Goal: Task Accomplishment & Management: Manage account settings

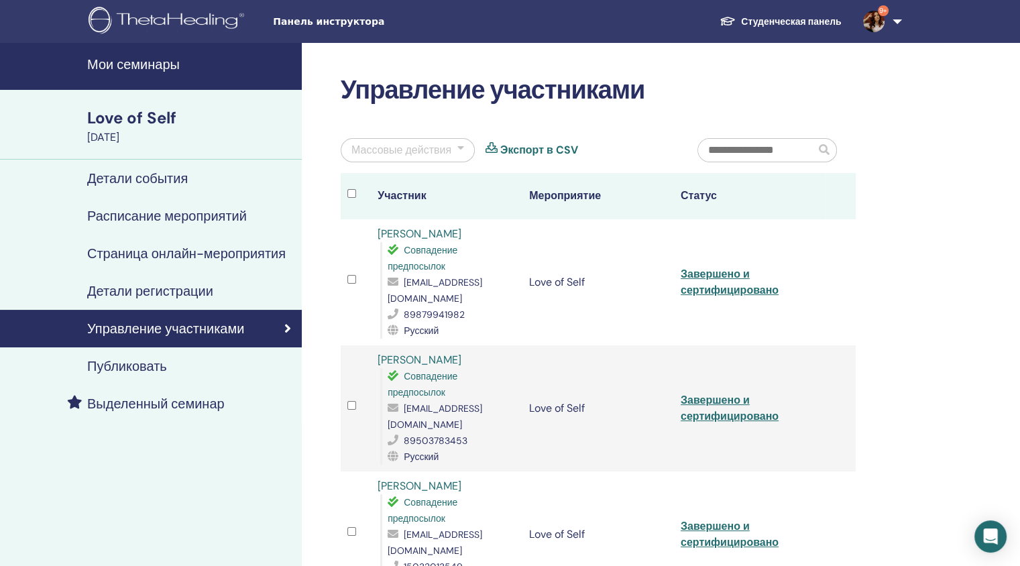
click at [151, 69] on h4 "Мои семинары" at bounding box center [190, 64] width 207 height 16
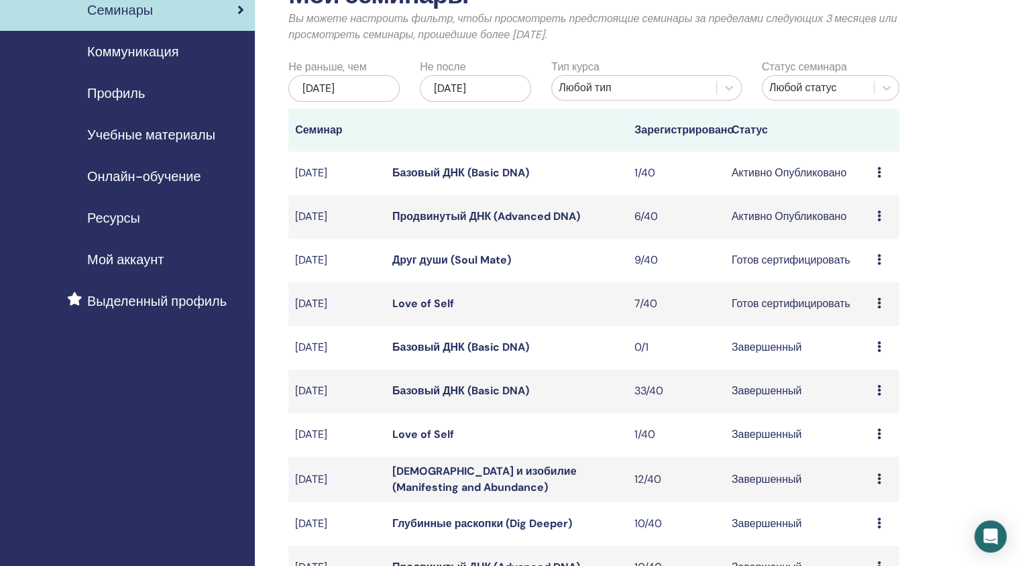
scroll to position [96, 0]
click at [437, 260] on link "Друг души (Soul Mate)" at bounding box center [451, 259] width 119 height 14
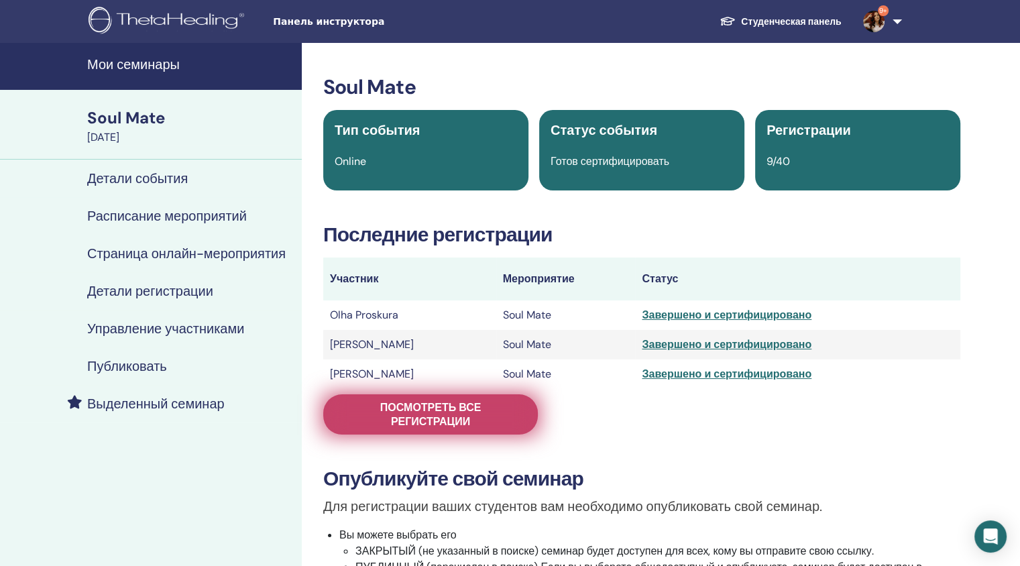
click at [443, 419] on span "Посмотреть все регистрации" at bounding box center [430, 414] width 181 height 28
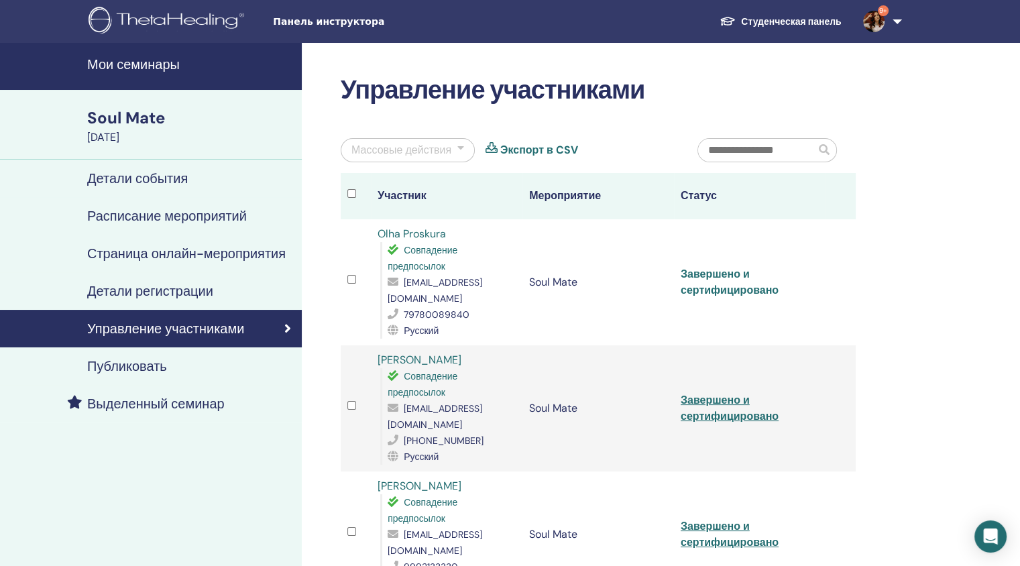
click at [728, 274] on link "Завершено и сертифицировано" at bounding box center [730, 282] width 98 height 30
drag, startPoint x: 451, startPoint y: 234, endPoint x: 376, endPoint y: 235, distance: 75.1
click at [376, 235] on td "Olha Proskura Совпадение предпосылок summertimemil@gmail.com 79780089840 Русский" at bounding box center [447, 282] width 152 height 126
copy link "Olha Proskura"
click at [709, 394] on link "Завершено и сертифицировано" at bounding box center [730, 408] width 98 height 30
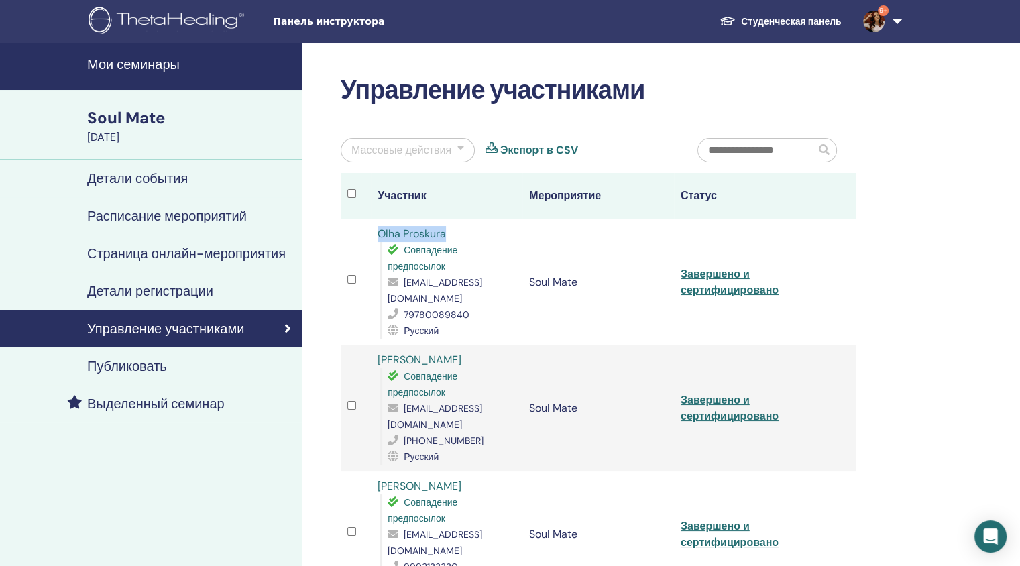
drag, startPoint x: 494, startPoint y: 360, endPoint x: 378, endPoint y: 357, distance: 115.4
click at [378, 357] on div "Yunusmetov Taymurat Совпадение предпосылок yunusmetov.t@gmail.com +998909799888…" at bounding box center [447, 408] width 138 height 113
copy link "Yunusmetov Taymurat"
click at [695, 519] on link "Завершено и сертифицировано" at bounding box center [730, 534] width 98 height 30
drag, startPoint x: 500, startPoint y: 464, endPoint x: 379, endPoint y: 473, distance: 121.7
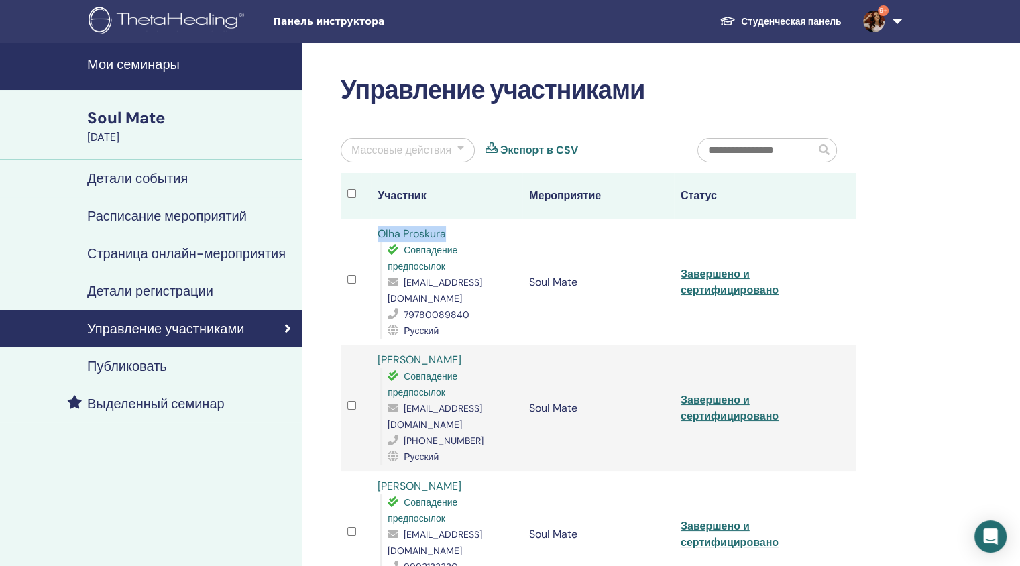
click at [379, 478] on div "Anastasia Ovchinnikova Совпадение предпосылок sabrinafeet@yandex.ru 9992133330 …" at bounding box center [447, 534] width 138 height 113
copy link "Anastasia Ovchinnikova"
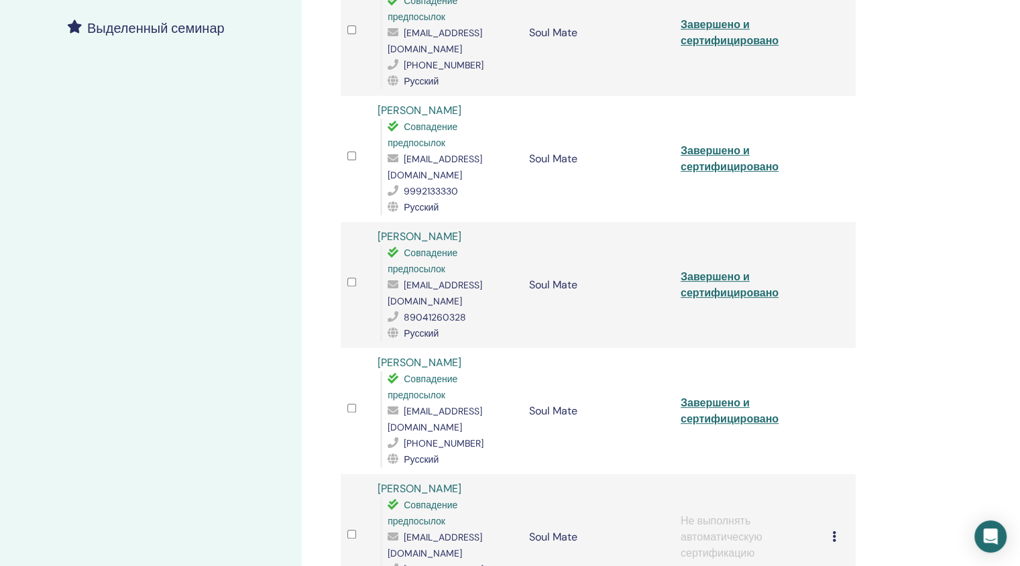
scroll to position [393, 0]
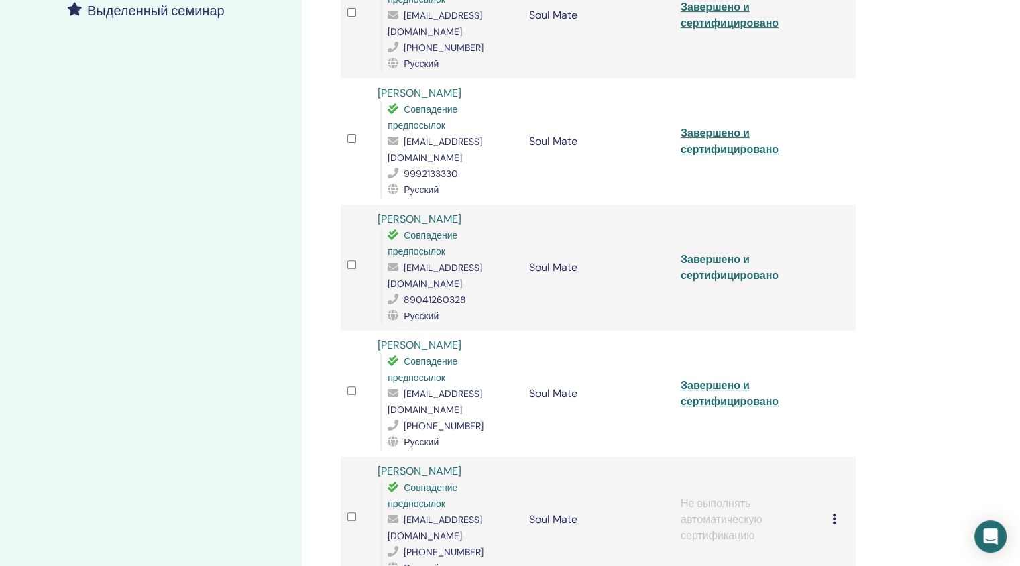
click at [730, 252] on link "Завершено и сертифицировано" at bounding box center [730, 267] width 98 height 30
drag, startPoint x: 475, startPoint y: 188, endPoint x: 378, endPoint y: 186, distance: 96.6
click at [378, 211] on div "Elena Zamorekhina Совпадение предпосылок zamorekhina92@mail.ru 89041260328 Русс…" at bounding box center [447, 267] width 138 height 113
copy link "Elena Zamorekhina"
click at [712, 378] on link "Завершено и сертифицировано" at bounding box center [730, 393] width 98 height 30
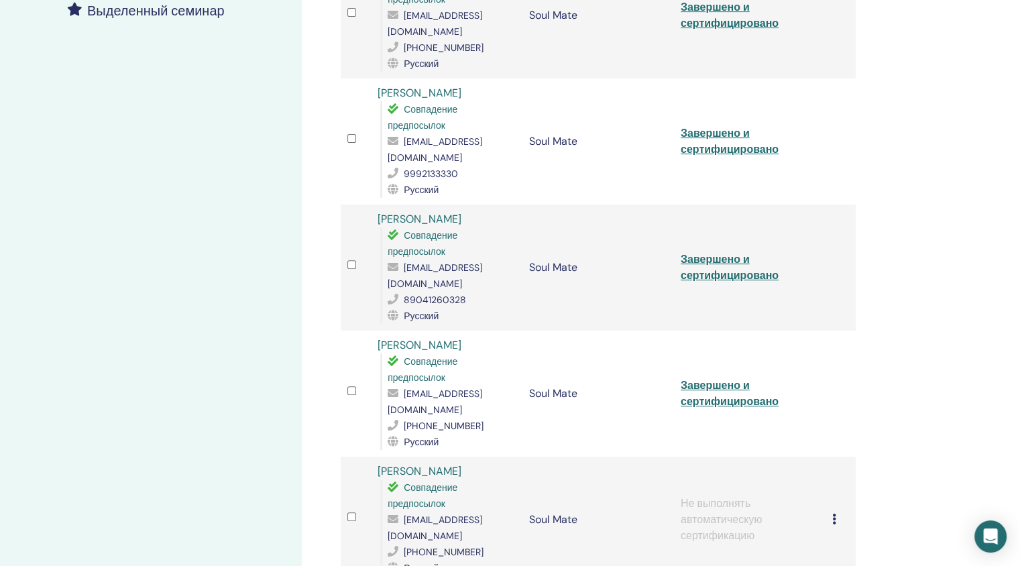
drag, startPoint x: 483, startPoint y: 300, endPoint x: 378, endPoint y: 294, distance: 104.8
click at [378, 337] on div "Andrey Romanenko Совпадение предпосылок djandro89@gmail.com +77771169362 Русский" at bounding box center [447, 393] width 138 height 113
copy link "Andrey Romanenko"
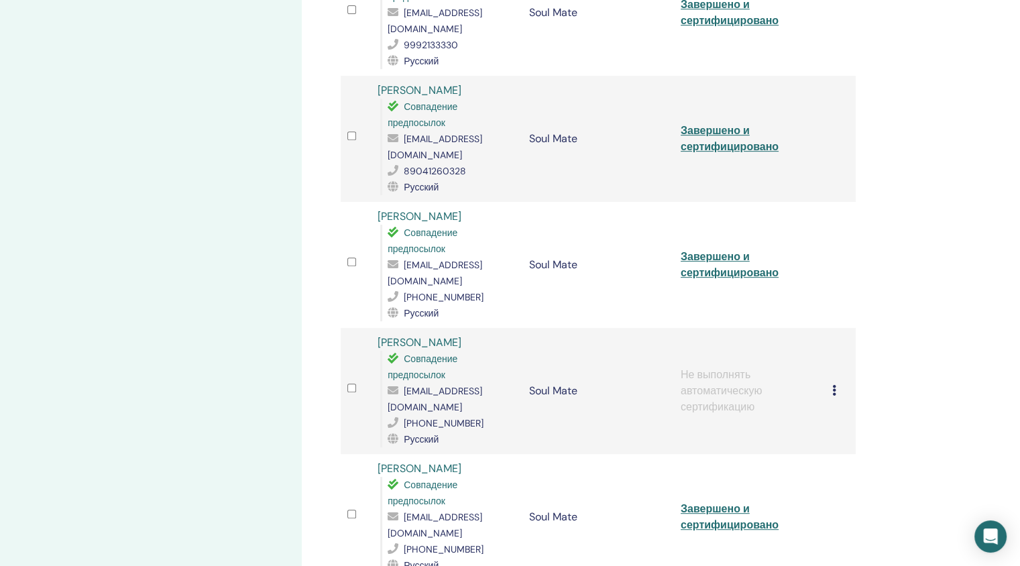
scroll to position [544, 0]
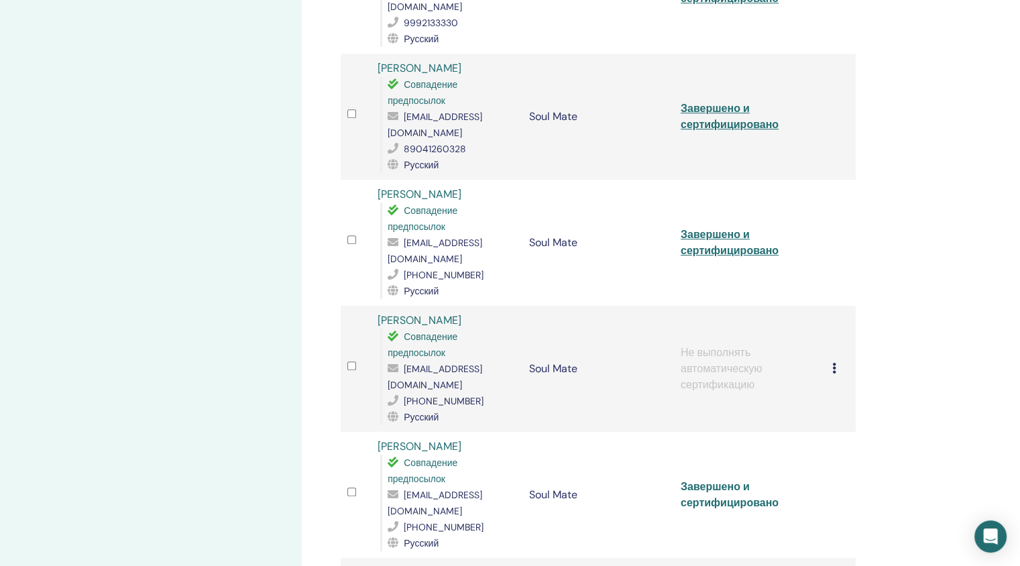
click at [708, 479] on link "Завершено и сертифицировано" at bounding box center [730, 494] width 98 height 30
drag, startPoint x: 463, startPoint y: 387, endPoint x: 376, endPoint y: 376, distance: 87.8
click at [376, 432] on td "Elena Ryabtseva Совпадение предпосылок ruabceva@mail.ru +79002407374 Русский" at bounding box center [447, 495] width 152 height 126
copy link "Elena Ryabtseva"
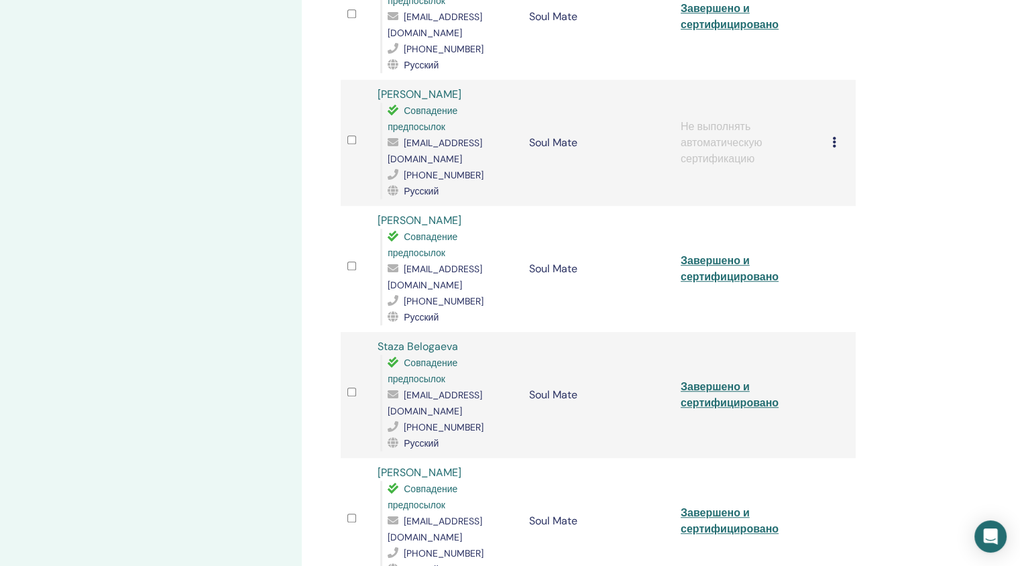
scroll to position [771, 0]
click at [720, 378] on link "Завершено и сертифицировано" at bounding box center [730, 393] width 98 height 30
drag, startPoint x: 459, startPoint y: 266, endPoint x: 377, endPoint y: 260, distance: 82.0
click at [378, 337] on div "Staza Belogaeva Совпадение предпосылок a.belogaeva@gmail.com +420775495669 Русс…" at bounding box center [447, 393] width 138 height 113
copy link "Staza Belogaeva"
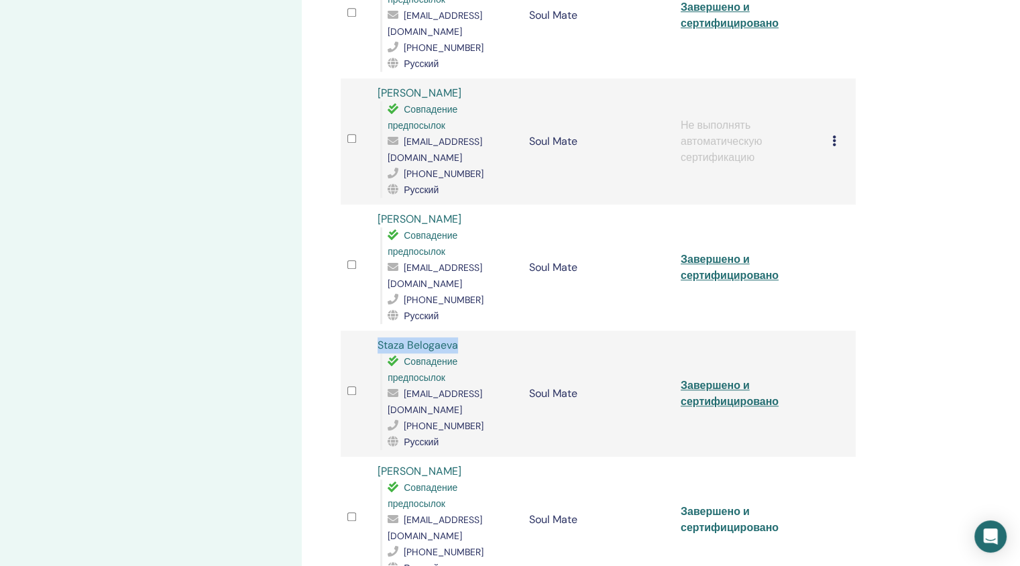
click at [707, 504] on link "Завершено и сертифицировано" at bounding box center [730, 519] width 98 height 30
drag, startPoint x: 451, startPoint y: 375, endPoint x: 378, endPoint y: 377, distance: 72.5
click at [378, 463] on div "Yulia Smirnova Совпадение предпосылок pperepolokh@yandex.ru +79999602469 Русский" at bounding box center [447, 519] width 138 height 113
copy link "[PERSON_NAME]"
